Goal: Task Accomplishment & Management: Manage account settings

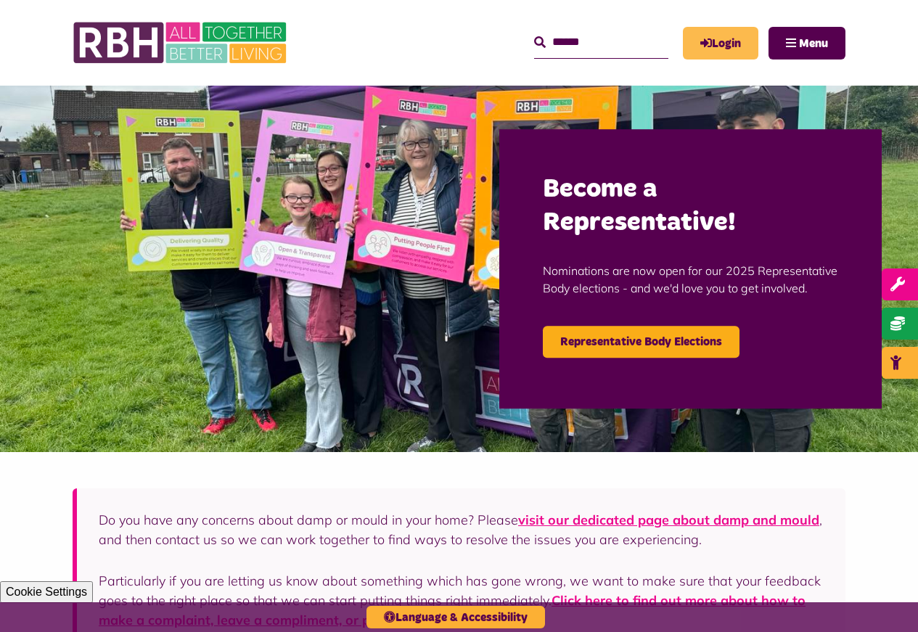
click at [709, 43] on link "Login" at bounding box center [720, 43] width 75 height 33
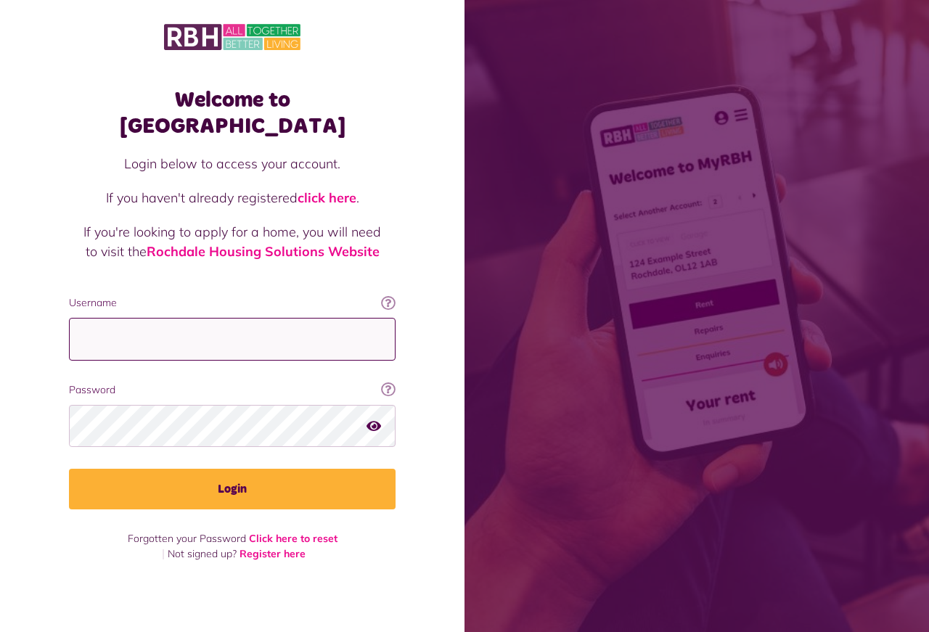
click at [178, 328] on input "Username" at bounding box center [232, 339] width 327 height 43
